Goal: Information Seeking & Learning: Learn about a topic

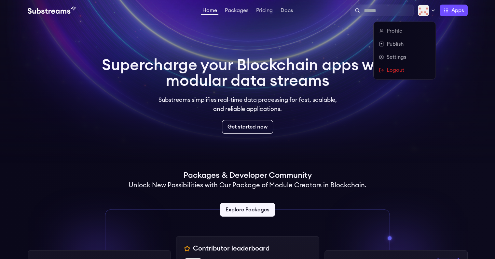
click at [433, 10] on icon at bounding box center [433, 10] width 5 height 5
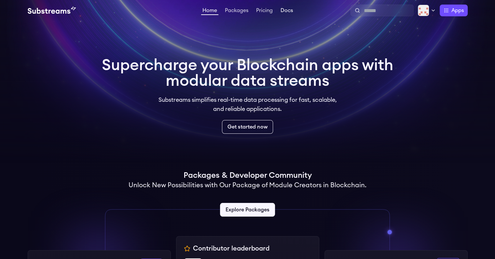
click at [285, 9] on link "Docs" at bounding box center [286, 11] width 15 height 7
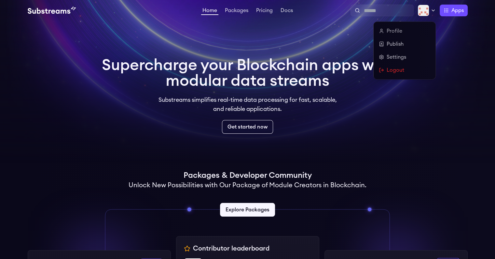
click at [433, 11] on icon at bounding box center [433, 10] width 3 height 1
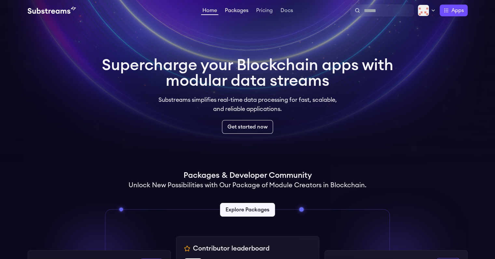
click at [244, 10] on link "Packages" at bounding box center [237, 11] width 26 height 7
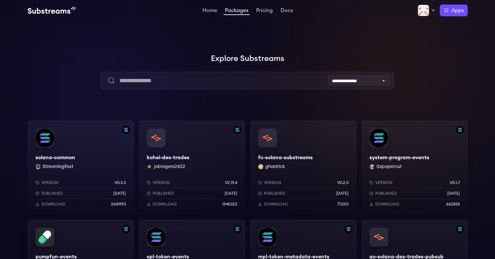
click at [266, 10] on link "Pricing" at bounding box center [264, 11] width 19 height 7
